Goal: Task Accomplishment & Management: Manage account settings

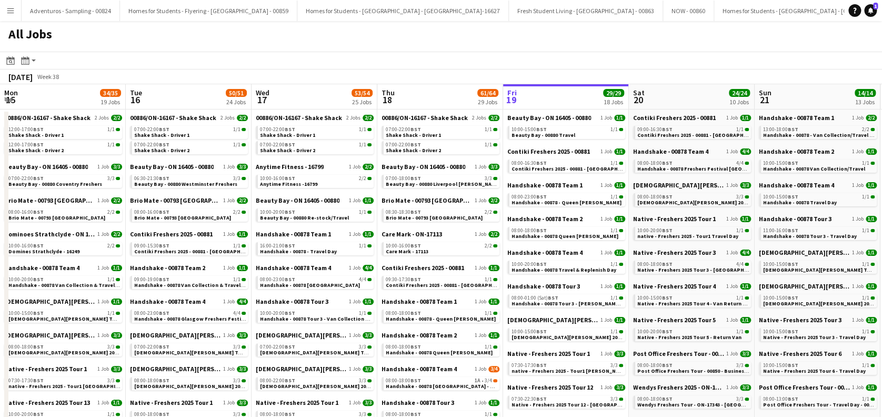
scroll to position [0, 251]
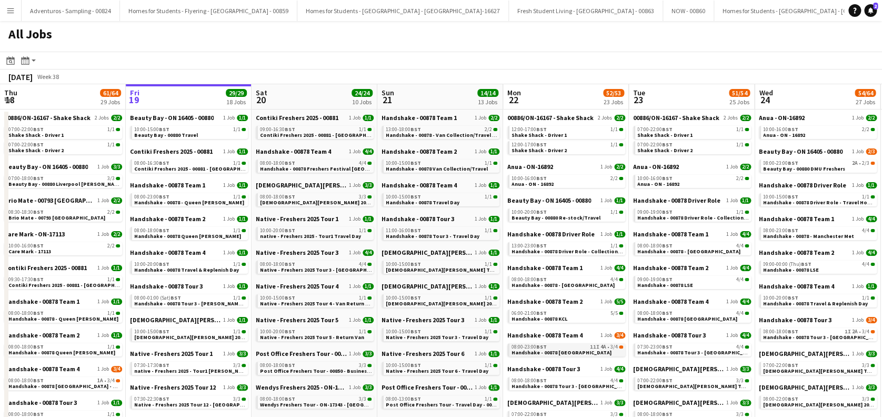
click at [572, 351] on link "08:00-23:00 BST 11I 4A • 3/4 Handshake - 00878 Cardiff" at bounding box center [567, 349] width 112 height 12
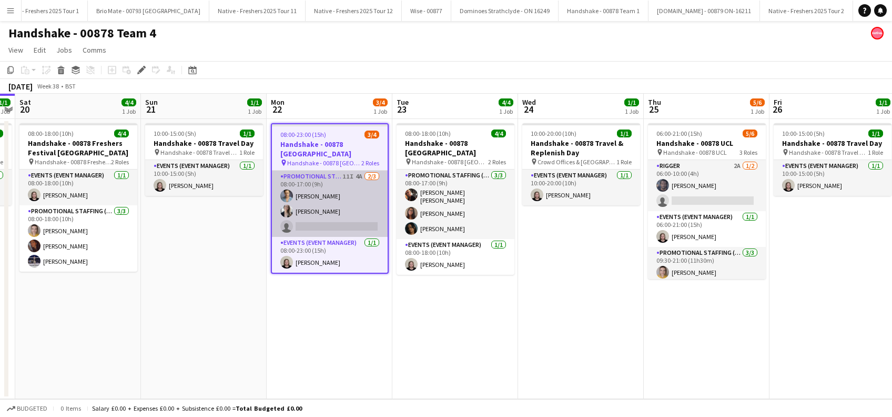
click at [335, 198] on app-card-role "Promotional Staffing (Brand Ambassadors) 11I 4A 2/3 08:00-17:00 (9h) Rachael Cu…" at bounding box center [330, 203] width 116 height 66
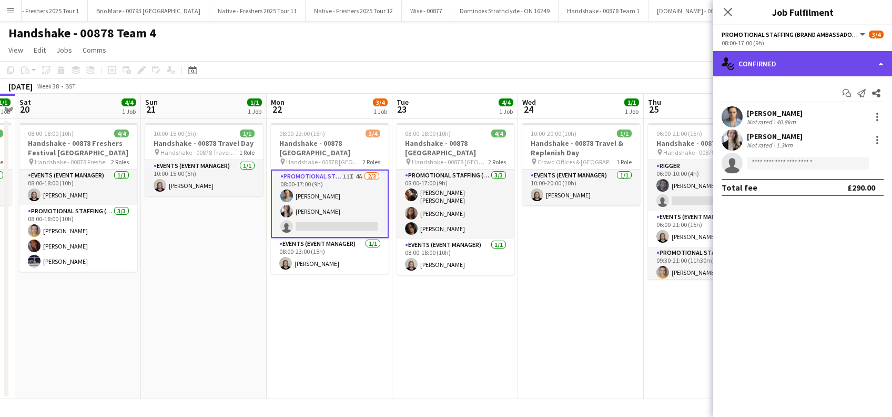
click at [804, 55] on div "single-neutral-actions-check-2 Confirmed" at bounding box center [802, 63] width 179 height 25
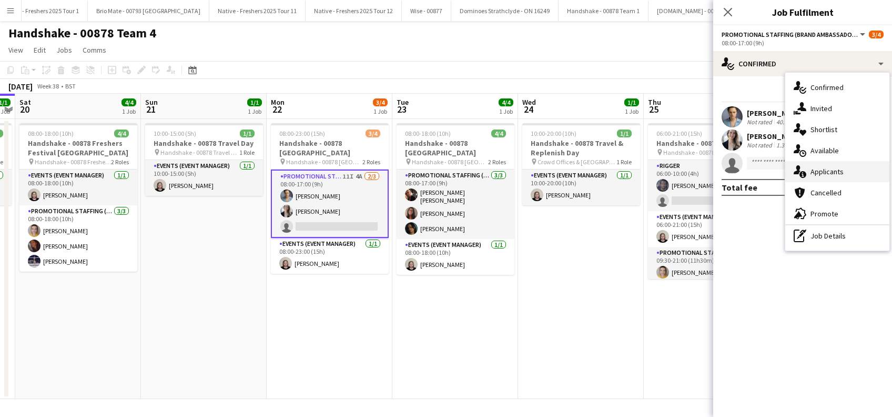
click at [833, 174] on span "Applicants" at bounding box center [827, 171] width 33 height 9
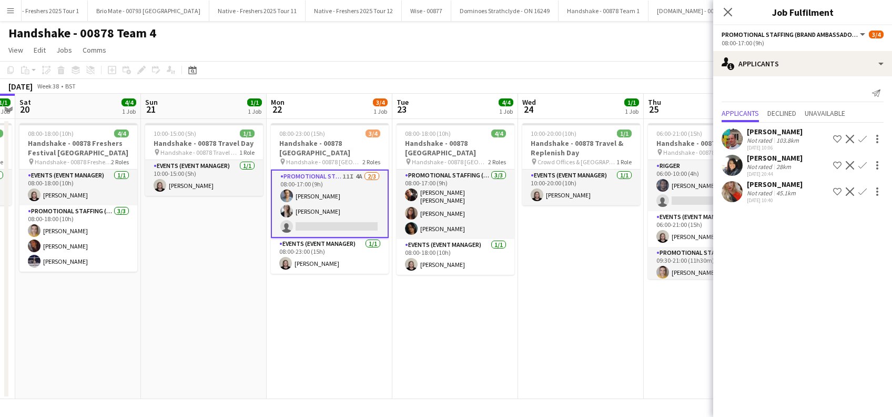
click at [790, 157] on div "Catherine Saffari" at bounding box center [775, 157] width 56 height 9
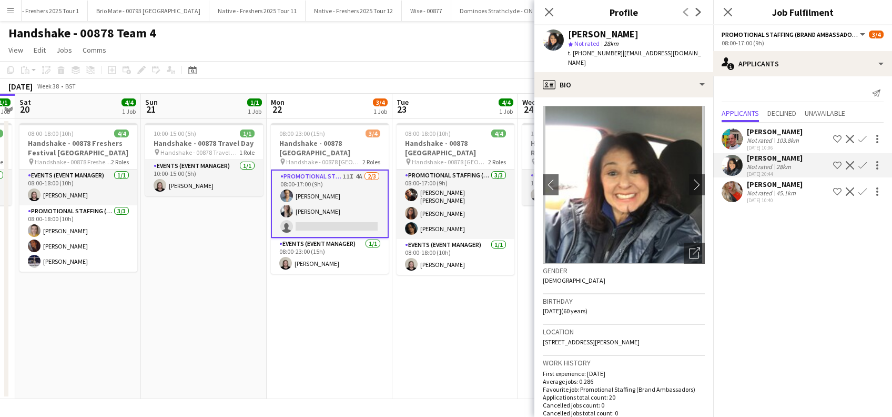
click at [787, 184] on div "[PERSON_NAME]" at bounding box center [775, 183] width 56 height 9
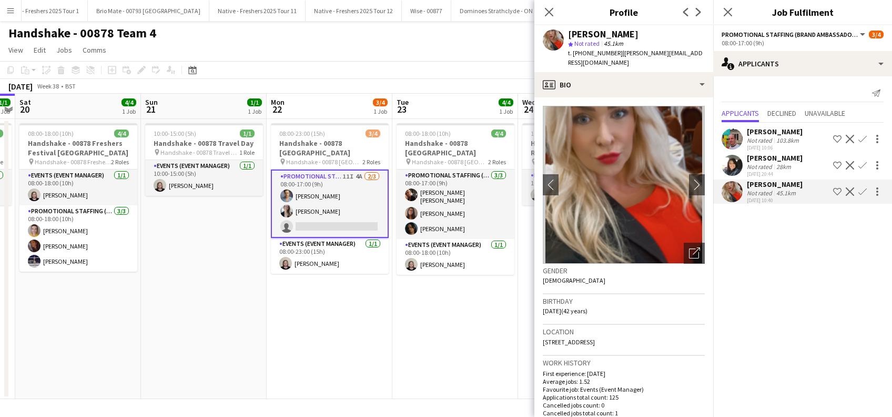
click at [864, 189] on app-icon "Confirm" at bounding box center [862, 191] width 8 height 8
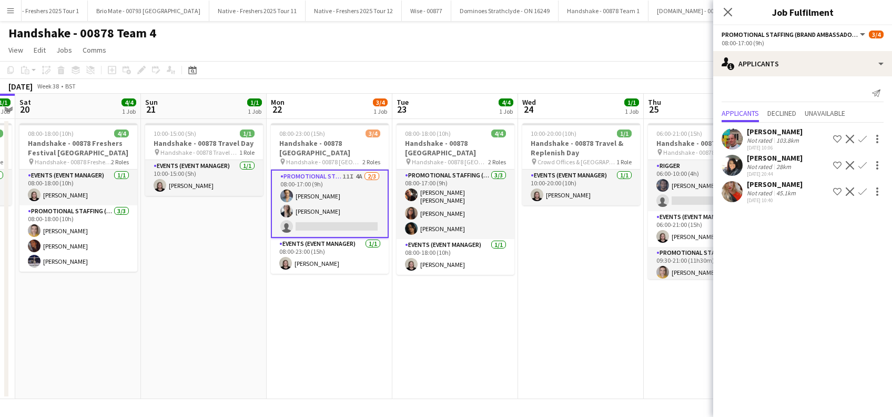
click at [864, 189] on app-icon "Confirm" at bounding box center [862, 191] width 8 height 8
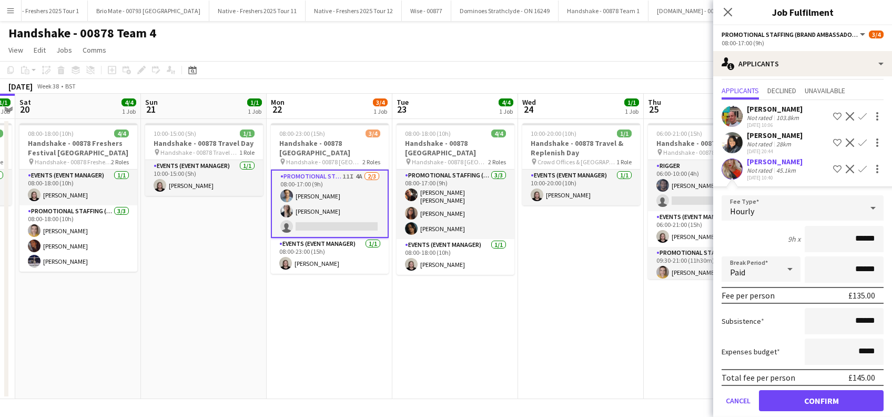
scroll to position [35, 0]
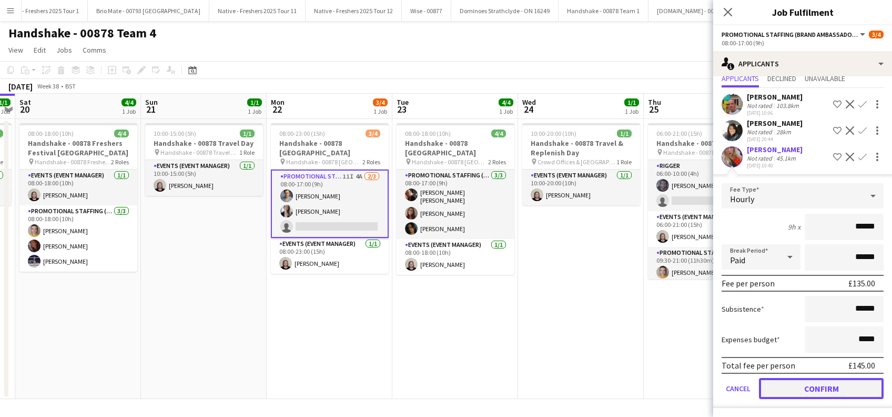
click at [824, 383] on button "Confirm" at bounding box center [821, 388] width 125 height 21
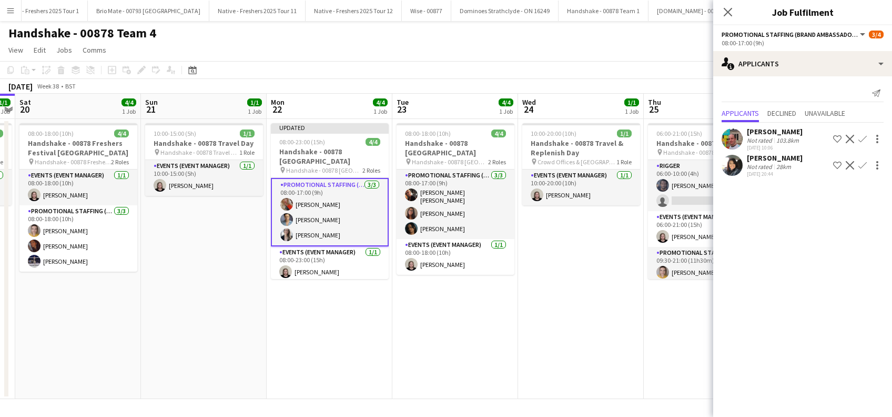
scroll to position [0, 0]
click at [727, 13] on icon "Close pop-in" at bounding box center [728, 12] width 10 height 10
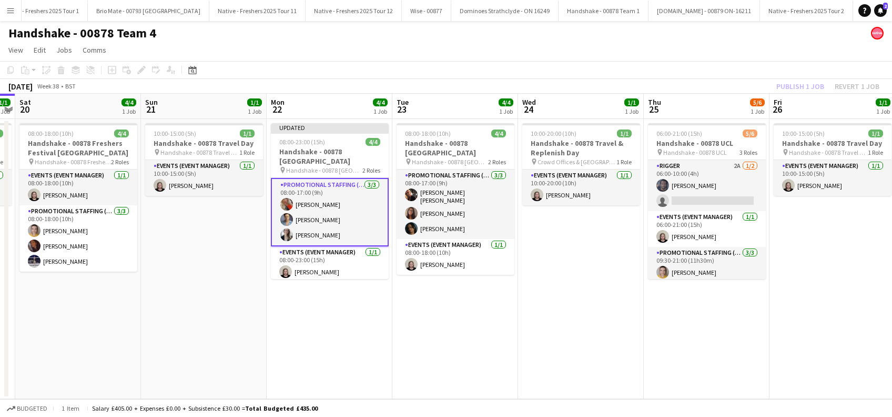
click at [559, 261] on app-date-cell "10:00-20:00 (10h) 1/1 Handshake - 00878 Travel & Replenish Day pin Crowd Office…" at bounding box center [581, 259] width 126 height 280
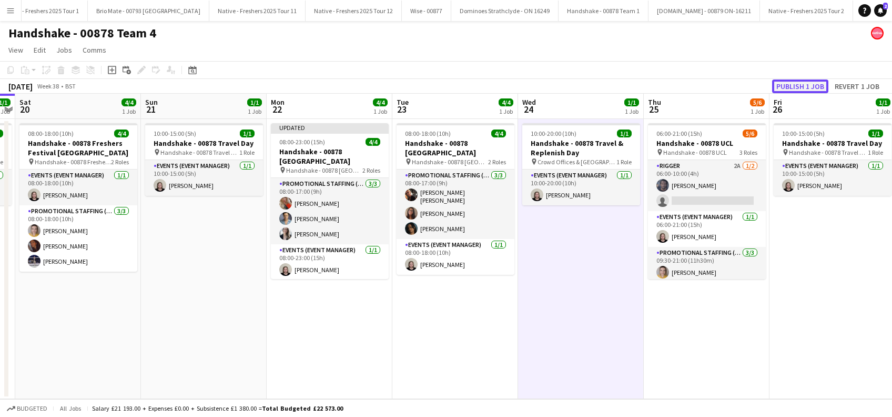
click at [803, 85] on button "Publish 1 job" at bounding box center [800, 86] width 56 height 14
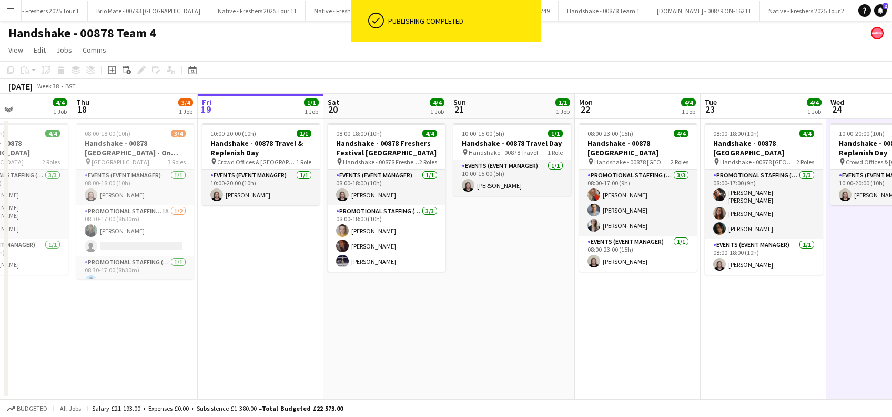
drag, startPoint x: 226, startPoint y: 293, endPoint x: 535, endPoint y: 319, distance: 310.3
click at [535, 319] on app-calendar-viewport "Mon 15 Tue 16 4/4 1 Job Wed 17 4/4 1 Job Thu 18 3/4 1 Job Fri 19 1/1 1 Job Sat …" at bounding box center [446, 246] width 892 height 305
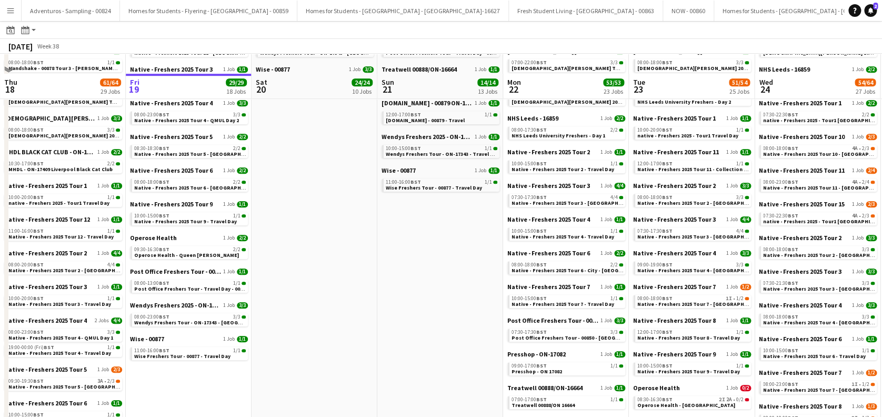
scroll to position [491, 0]
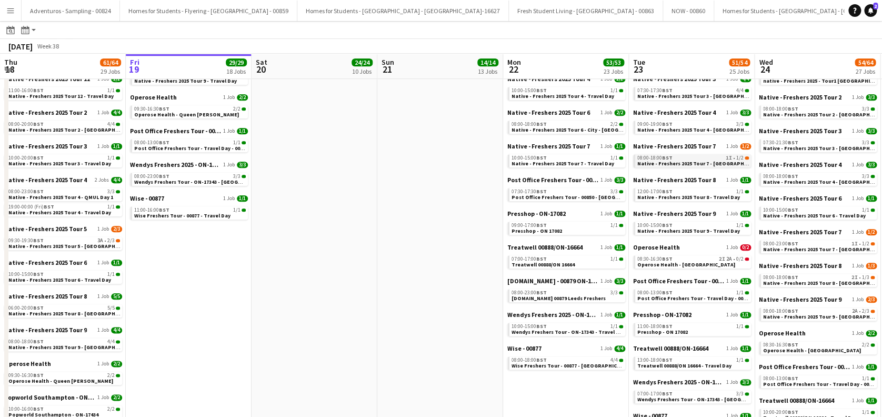
click at [710, 164] on span "Native - Freshers 2025 Tour 7 - Aberystwyth University Day 1" at bounding box center [708, 163] width 143 height 7
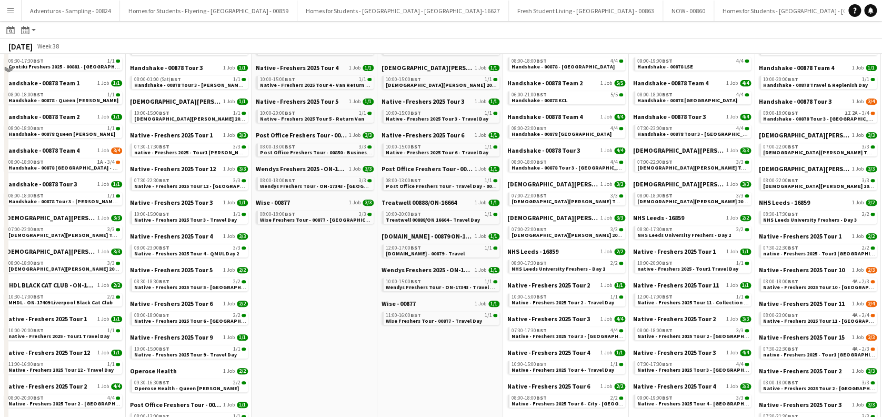
scroll to position [0, 0]
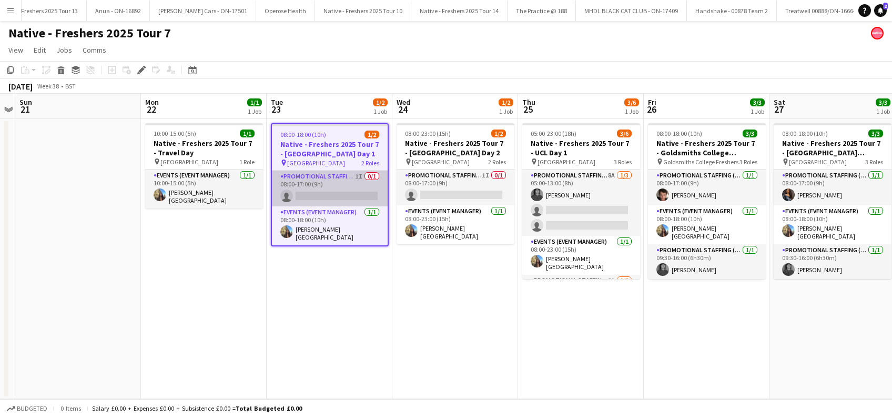
click at [353, 200] on app-card-role "Promotional Staffing (Brand Ambassadors) 1I 0/1 08:00-17:00 (9h) single-neutral…" at bounding box center [330, 188] width 116 height 36
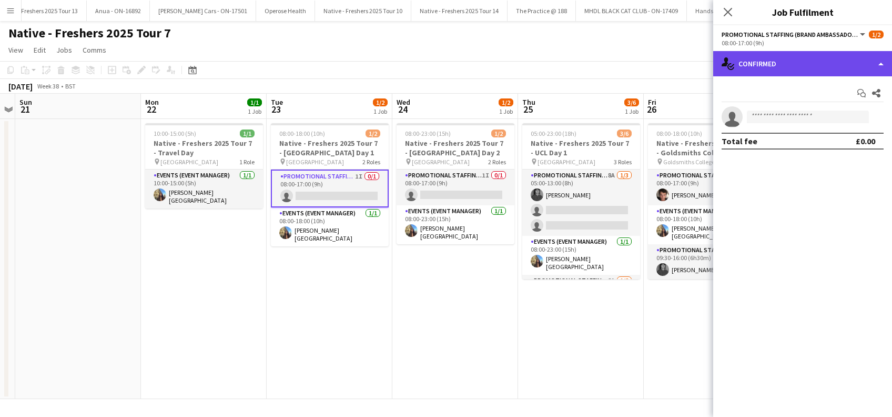
click at [814, 68] on div "single-neutral-actions-check-2 Confirmed" at bounding box center [802, 63] width 179 height 25
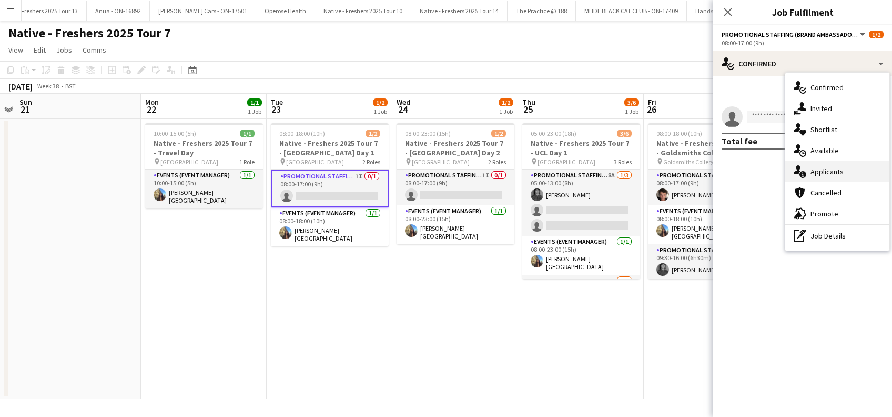
click at [831, 167] on span "Applicants" at bounding box center [827, 171] width 33 height 9
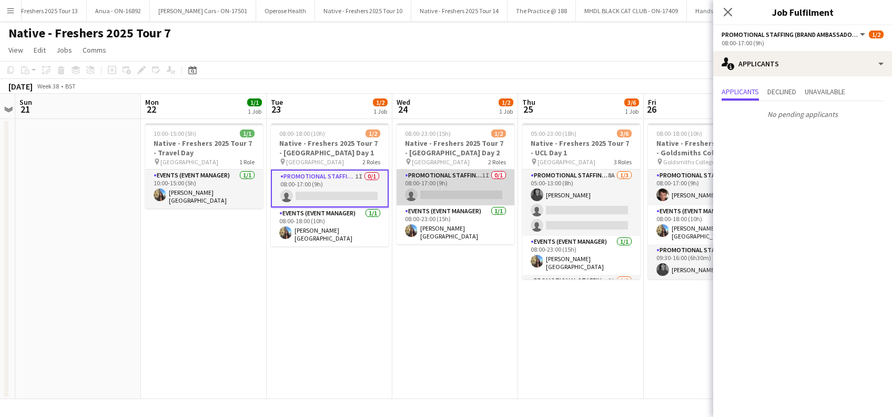
click at [458, 188] on app-card-role "Promotional Staffing (Brand Ambassadors) 1I 0/1 08:00-17:00 (9h) single-neutral…" at bounding box center [456, 187] width 118 height 36
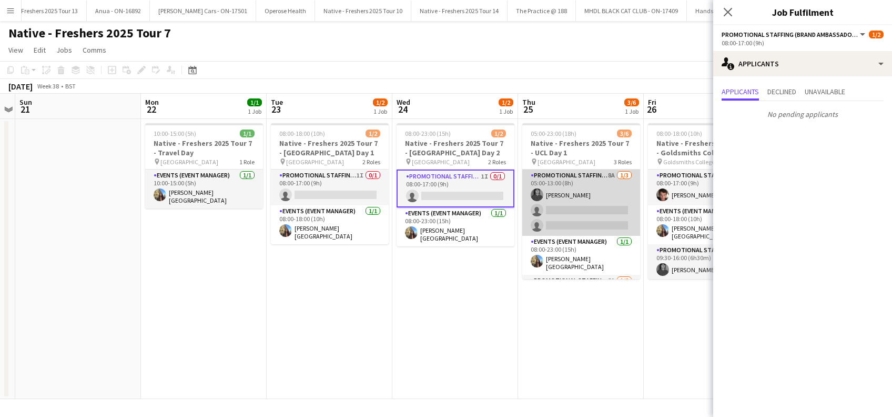
click at [617, 210] on app-card-role "Promotional Staffing (Brand Ambassadors) 8A [DATE] 05:00-13:00 (8h) [PERSON_NAM…" at bounding box center [581, 202] width 118 height 66
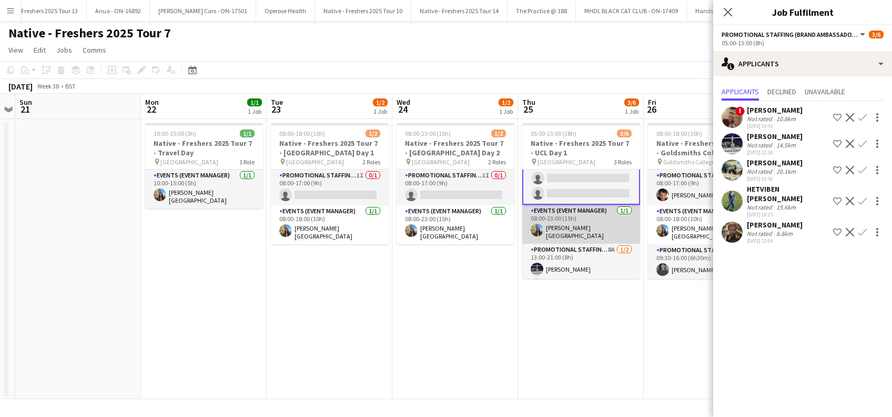
scroll to position [45, 0]
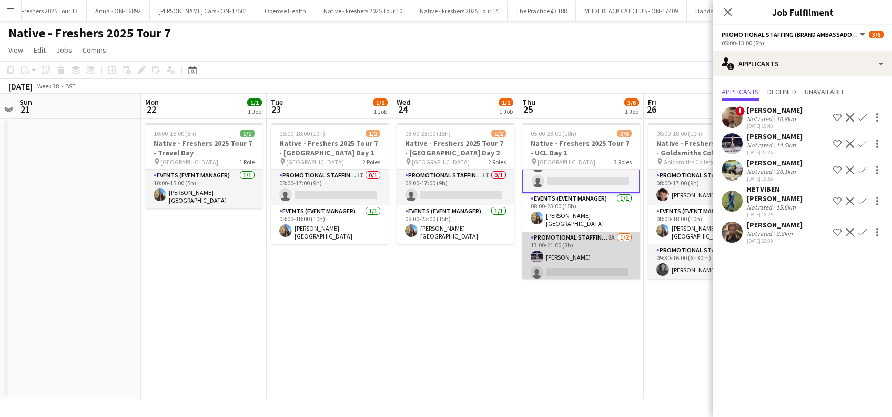
click at [594, 257] on app-card-role "Promotional Staffing (Brand Ambassadors) 8A [DATE] 13:00-21:00 (8h) [PERSON_NAM…" at bounding box center [581, 256] width 118 height 51
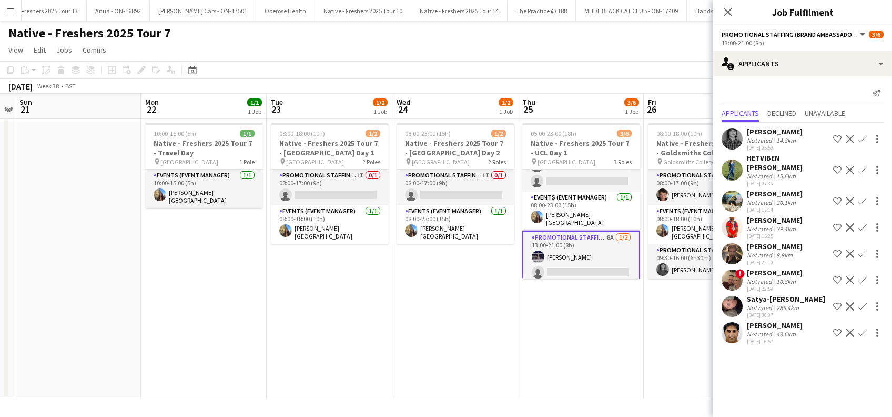
click at [776, 189] on div "[PERSON_NAME]" at bounding box center [775, 193] width 56 height 9
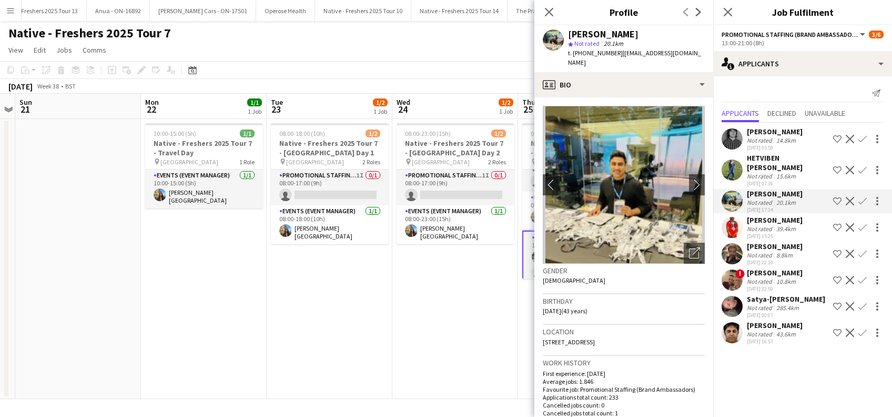
click at [460, 300] on app-date-cell "08:00-23:00 (15h) 1/2 Native - Freshers 2025 Tour 7 - [GEOGRAPHIC_DATA] Day 2 p…" at bounding box center [455, 259] width 126 height 280
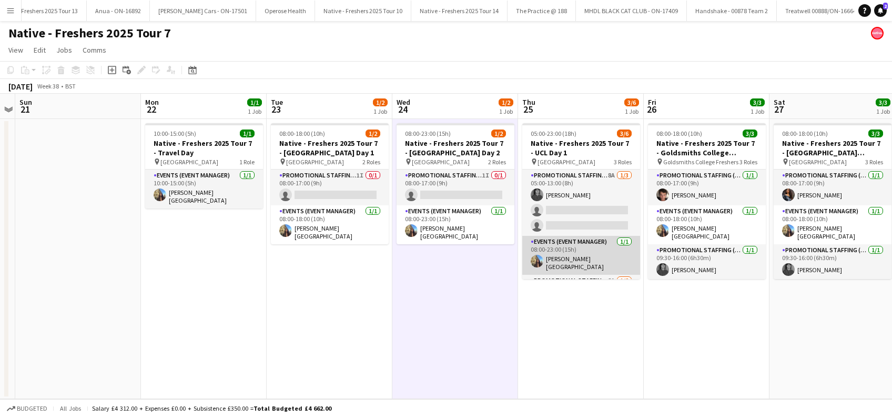
scroll to position [43, 0]
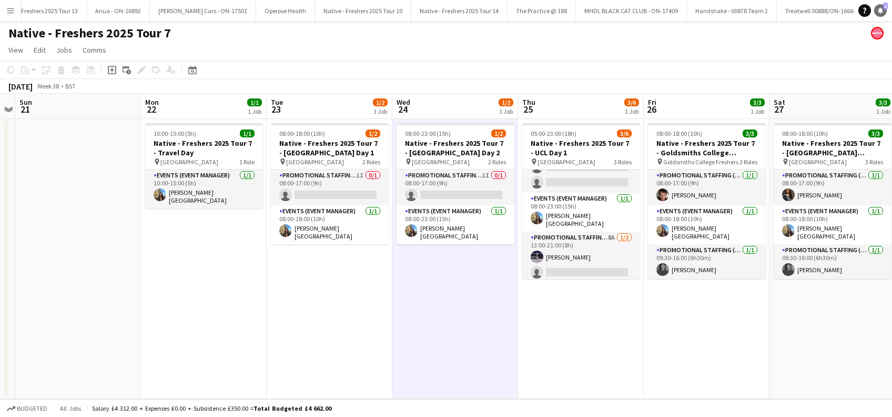
click at [882, 11] on icon at bounding box center [880, 9] width 5 height 5
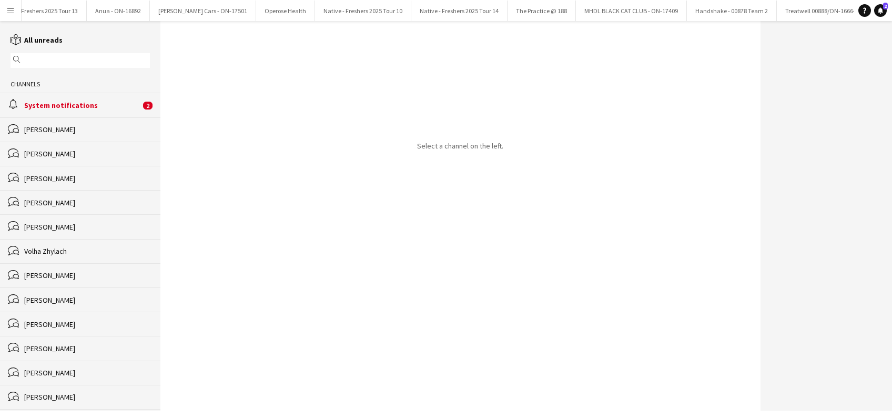
click at [86, 102] on div "System notifications" at bounding box center [82, 104] width 116 height 9
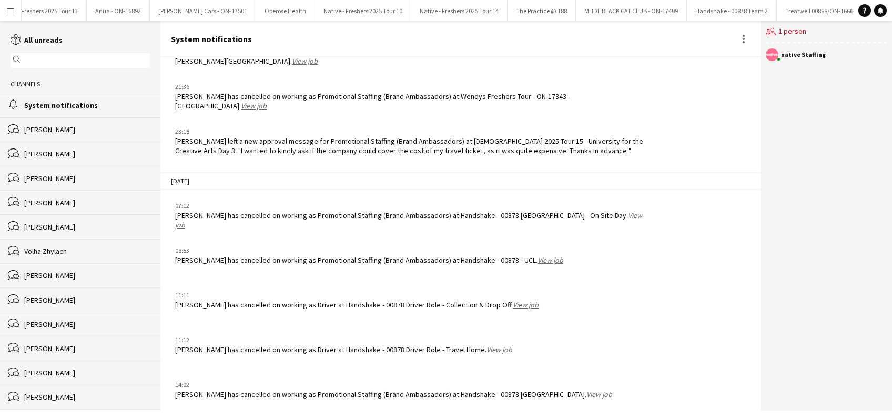
scroll to position [1008, 0]
